Goal: Task Accomplishment & Management: Manage account settings

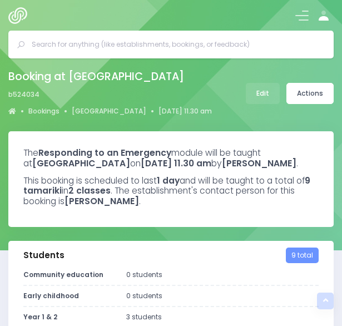
select select "5"
click at [22, 18] on img at bounding box center [20, 15] width 24 height 17
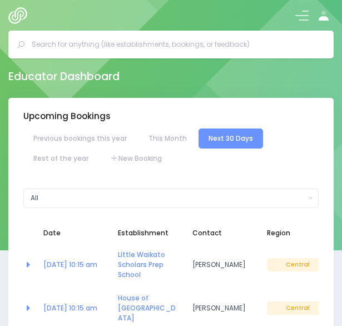
select select "5"
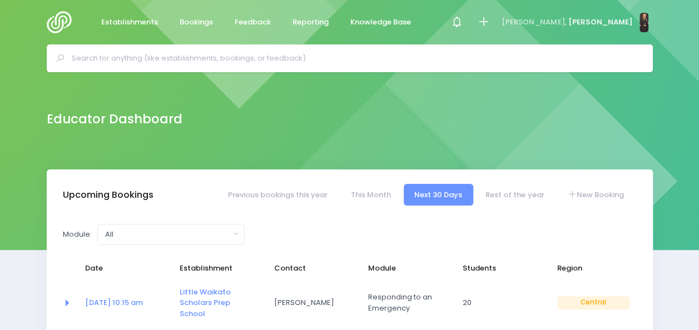
click at [86, 63] on input "text" at bounding box center [354, 58] width 565 height 17
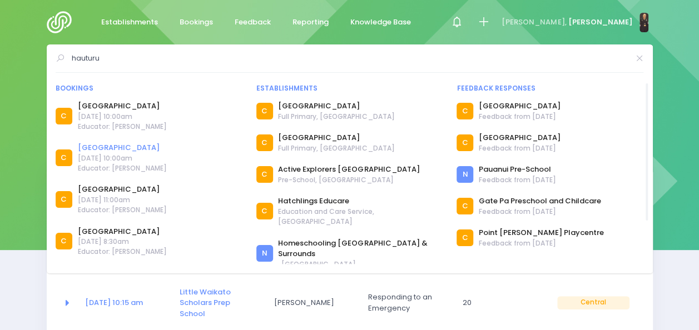
type input "hauturu"
click at [104, 146] on link "Hauturu School" at bounding box center [122, 147] width 89 height 11
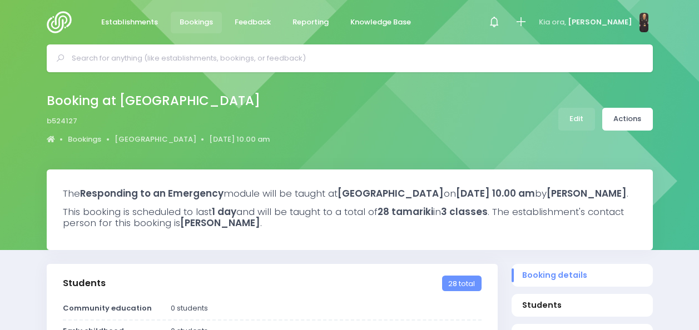
select select "5"
click at [126, 140] on link "[GEOGRAPHIC_DATA]" at bounding box center [155, 139] width 82 height 11
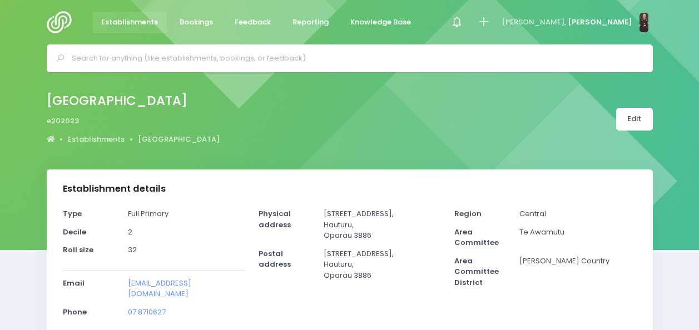
select select "5"
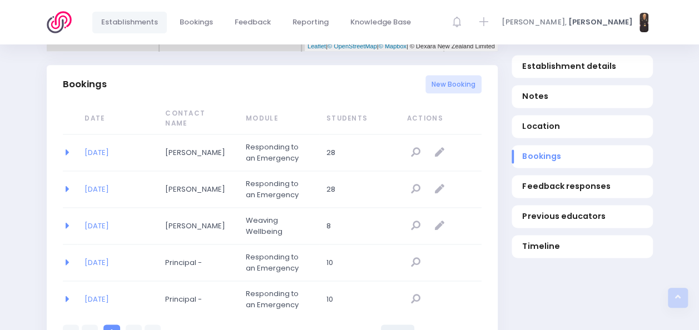
scroll to position [706, 0]
click at [108, 148] on link "02/04/2026" at bounding box center [96, 153] width 24 height 11
click at [106, 185] on link "02/04/2026" at bounding box center [96, 190] width 24 height 11
click at [108, 148] on link "02/04/2026" at bounding box center [96, 153] width 24 height 11
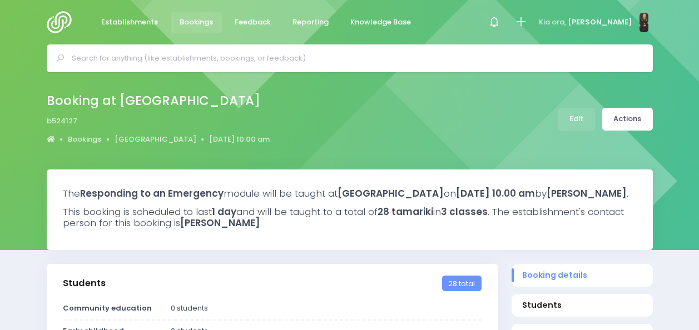
select select "5"
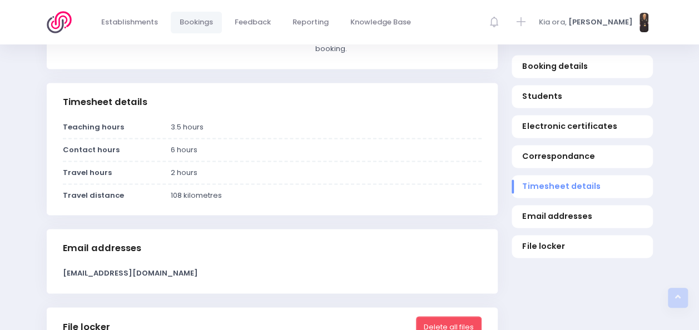
scroll to position [726, 0]
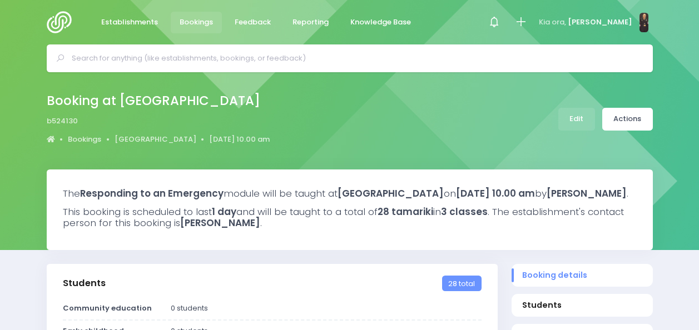
select select "5"
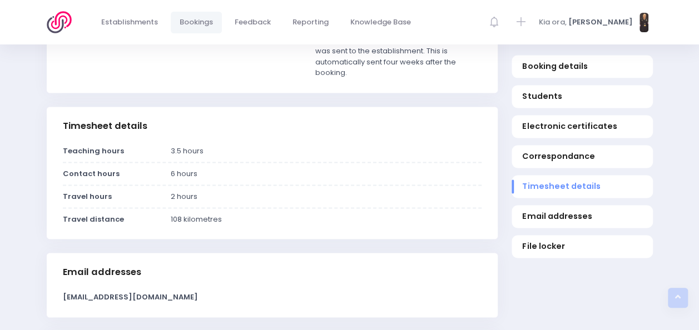
scroll to position [732, 0]
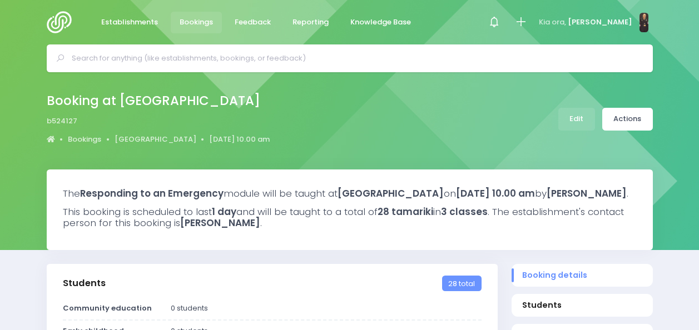
select select "5"
click at [618, 120] on link "Actions" at bounding box center [627, 119] width 51 height 23
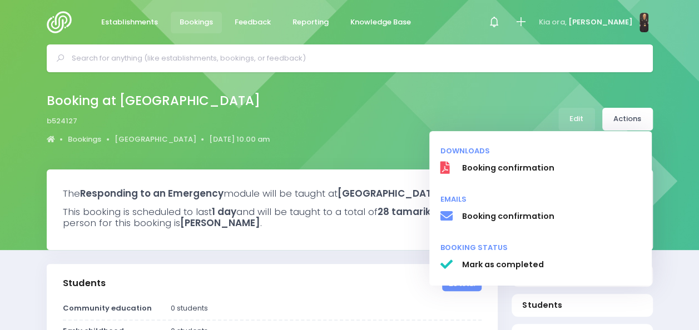
click at [482, 99] on div "Booking at [GEOGRAPHIC_DATA] b524127 Bookings [GEOGRAPHIC_DATA] [DATE] 10.00 am" at bounding box center [350, 119] width 634 height 58
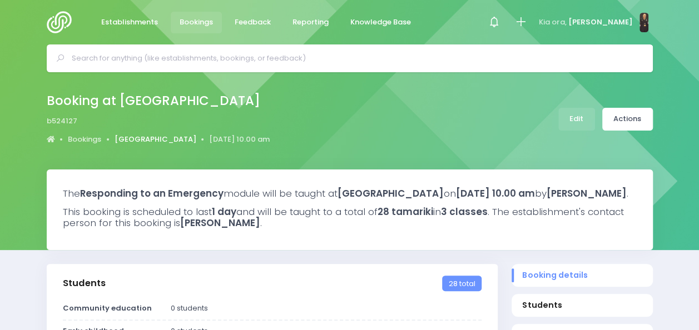
click at [144, 138] on link "[GEOGRAPHIC_DATA]" at bounding box center [155, 139] width 82 height 11
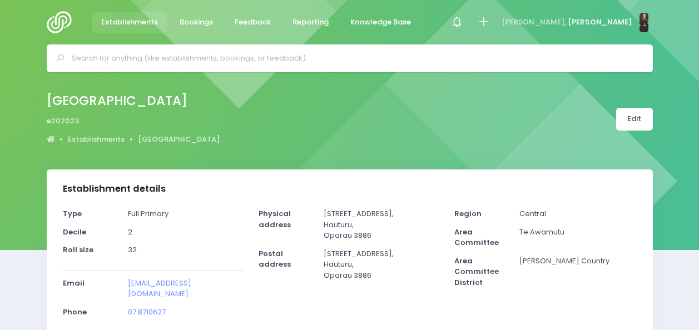
select select "5"
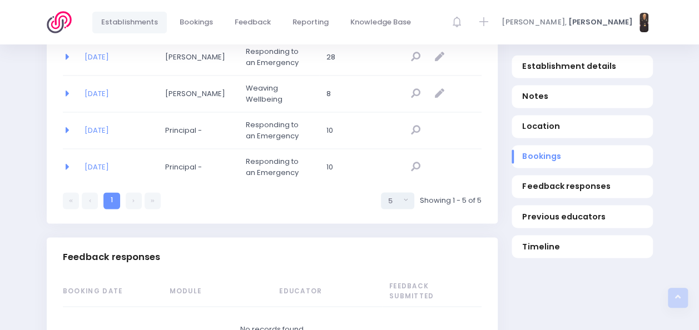
scroll to position [746, 0]
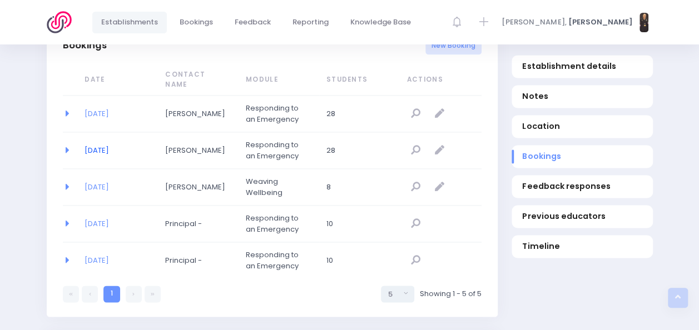
click at [109, 145] on link "[DATE]" at bounding box center [96, 150] width 24 height 11
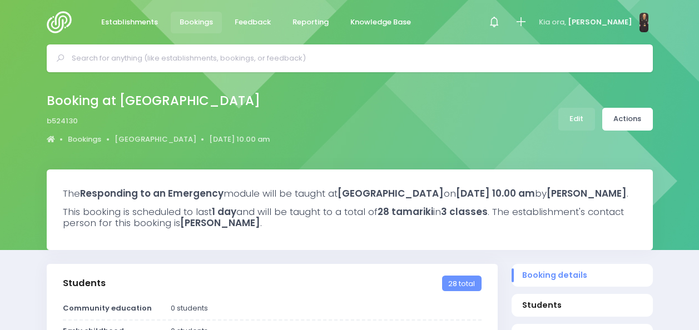
select select "5"
click at [635, 119] on link "Actions" at bounding box center [627, 119] width 51 height 23
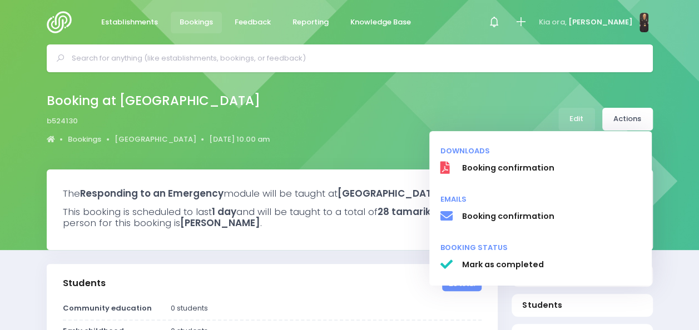
click at [507, 119] on div "Booking at Hauturu School b524130 Bookings Hauturu School 2 April 2026 10.00 am" at bounding box center [350, 119] width 634 height 58
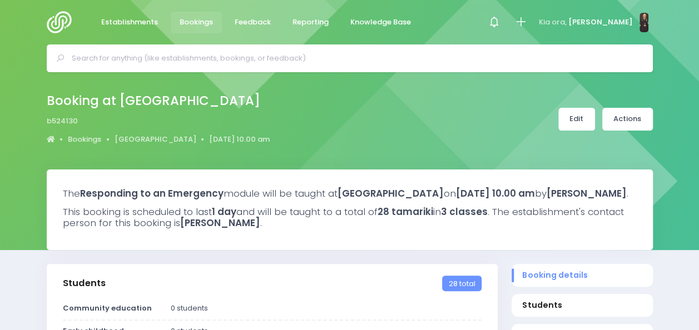
click at [569, 113] on link "Edit" at bounding box center [576, 119] width 37 height 23
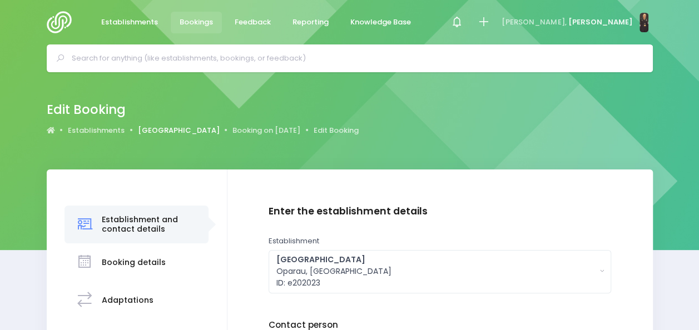
click at [160, 126] on link "[GEOGRAPHIC_DATA]" at bounding box center [179, 130] width 82 height 11
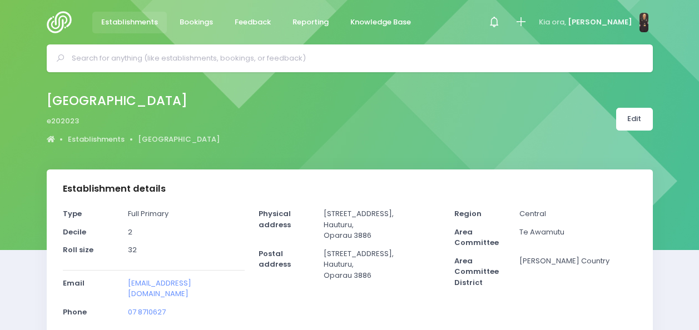
select select "5"
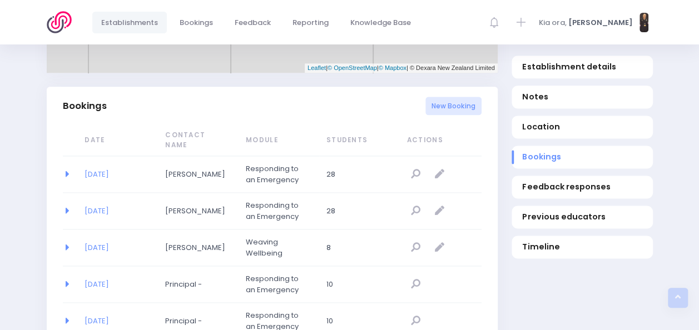
scroll to position [685, 0]
drag, startPoint x: 434, startPoint y: 192, endPoint x: 384, endPoint y: 192, distance: 50.0
click at [384, 206] on span "28" at bounding box center [356, 211] width 61 height 11
click at [437, 207] on icon "null" at bounding box center [438, 211] width 9 height 9
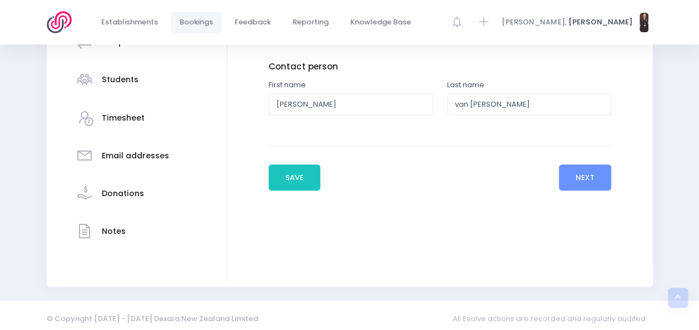
scroll to position [265, 0]
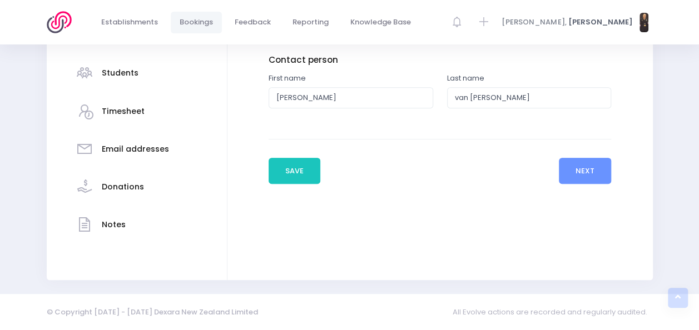
click at [121, 223] on h3 "Notes" at bounding box center [114, 224] width 24 height 9
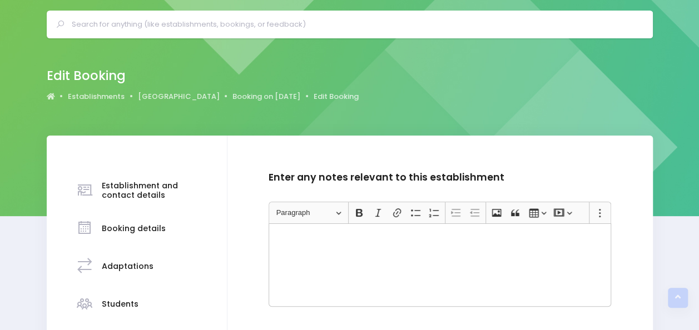
scroll to position [0, 0]
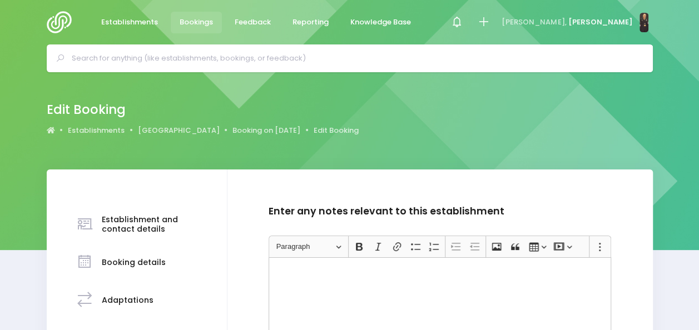
click at [64, 19] on img at bounding box center [63, 22] width 32 height 22
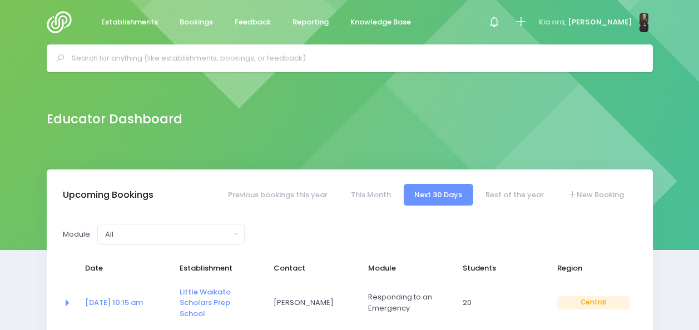
select select "5"
click at [186, 62] on input "text" at bounding box center [354, 58] width 565 height 17
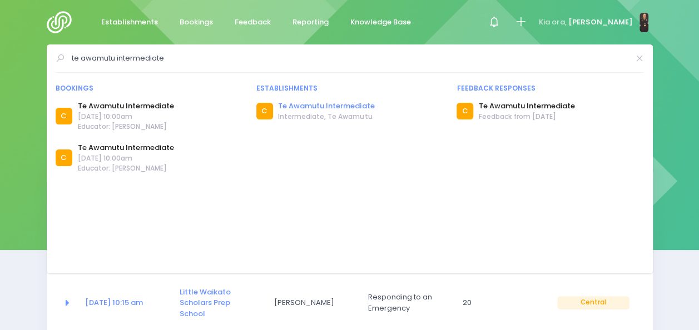
type input "te awamutu intermediate"
click at [285, 106] on link "Te Awamutu Intermediate" at bounding box center [326, 106] width 96 height 11
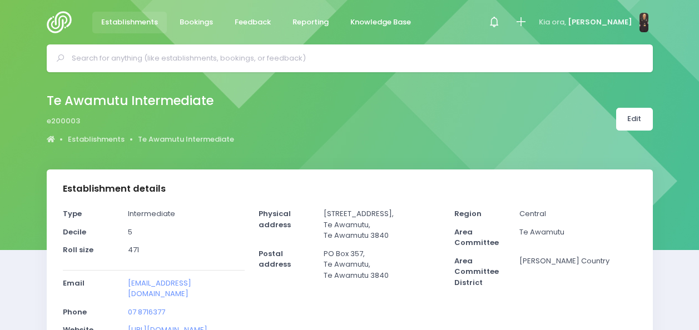
select select "5"
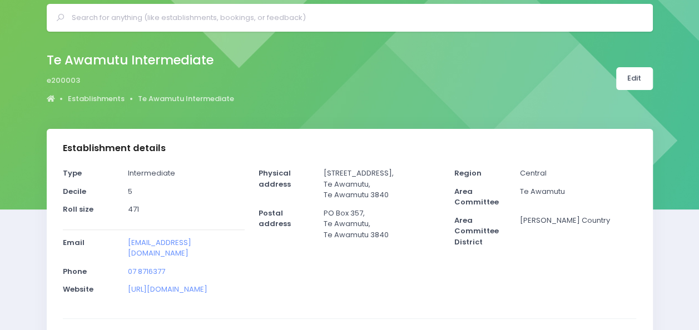
scroll to position [39, 0]
